Goal: Task Accomplishment & Management: Use online tool/utility

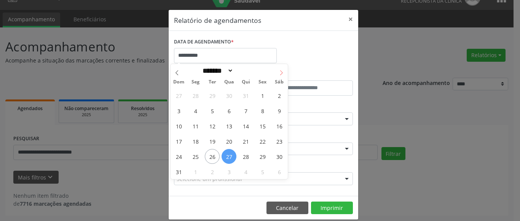
scroll to position [14, 0]
click at [280, 73] on icon at bounding box center [281, 72] width 5 height 5
select select "*"
click at [265, 138] on span "26" at bounding box center [262, 141] width 15 height 15
type input "**********"
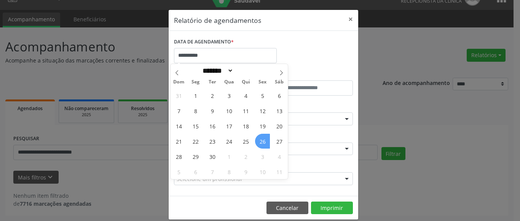
click at [262, 143] on span "26" at bounding box center [262, 141] width 15 height 15
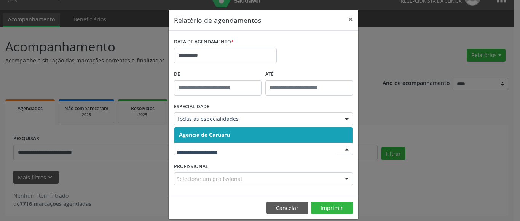
click at [262, 143] on div at bounding box center [263, 148] width 179 height 13
click at [224, 137] on span "Agencia de Caruaru" at bounding box center [204, 134] width 51 height 7
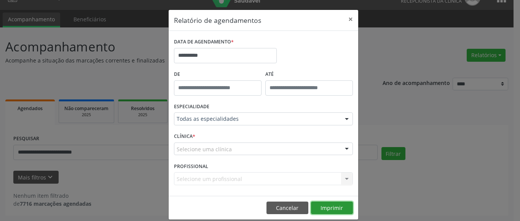
click at [329, 207] on button "Imprimir" at bounding box center [332, 207] width 42 height 13
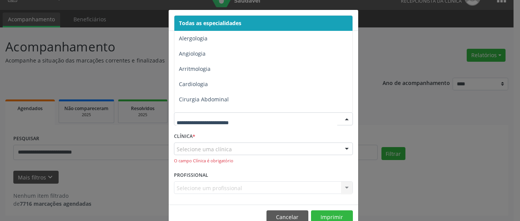
click at [230, 19] on span "Todas as especialidades" at bounding box center [210, 22] width 62 height 7
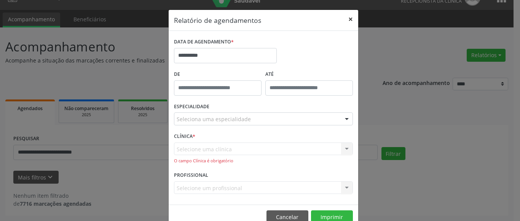
click at [347, 19] on button "×" at bounding box center [350, 19] width 15 height 19
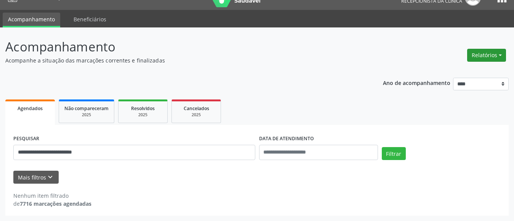
click at [486, 57] on button "Relatórios" at bounding box center [486, 55] width 39 height 13
click at [441, 74] on link "Agendamentos" at bounding box center [465, 71] width 82 height 11
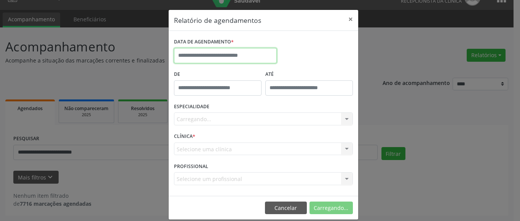
click at [194, 54] on input "text" at bounding box center [225, 55] width 103 height 15
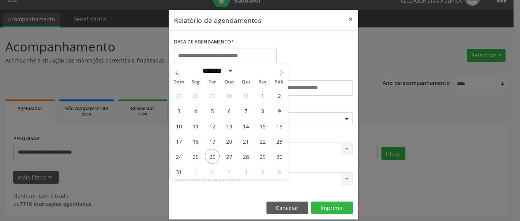
click at [281, 74] on icon at bounding box center [281, 72] width 5 height 5
select select "*"
click at [263, 140] on span "26" at bounding box center [262, 141] width 15 height 15
type input "**********"
click at [263, 140] on span "26" at bounding box center [262, 141] width 15 height 15
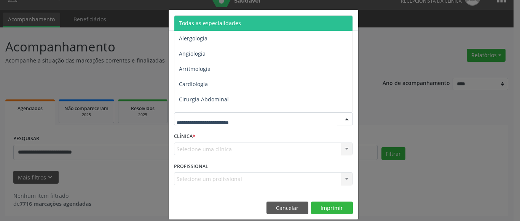
click at [205, 23] on span "Todas as especialidades" at bounding box center [210, 22] width 62 height 7
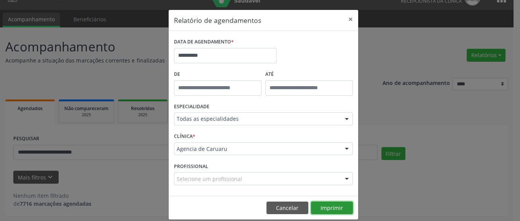
click at [325, 207] on button "Imprimir" at bounding box center [332, 207] width 42 height 13
